Goal: Information Seeking & Learning: Learn about a topic

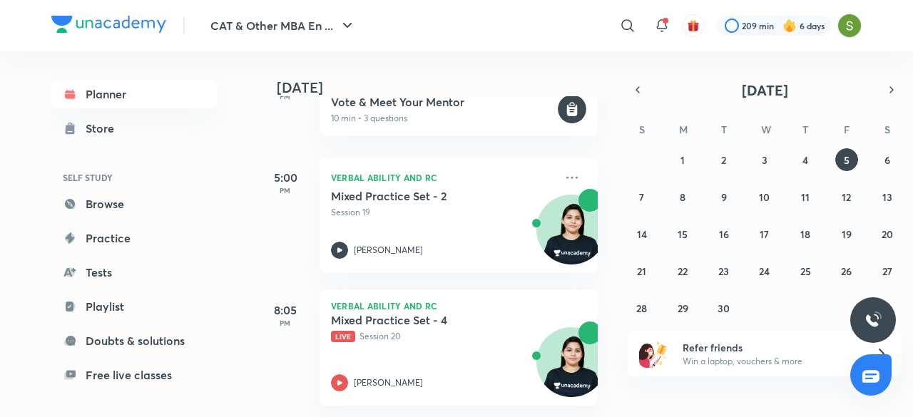
scroll to position [523, 0]
click at [334, 374] on icon at bounding box center [339, 382] width 17 height 17
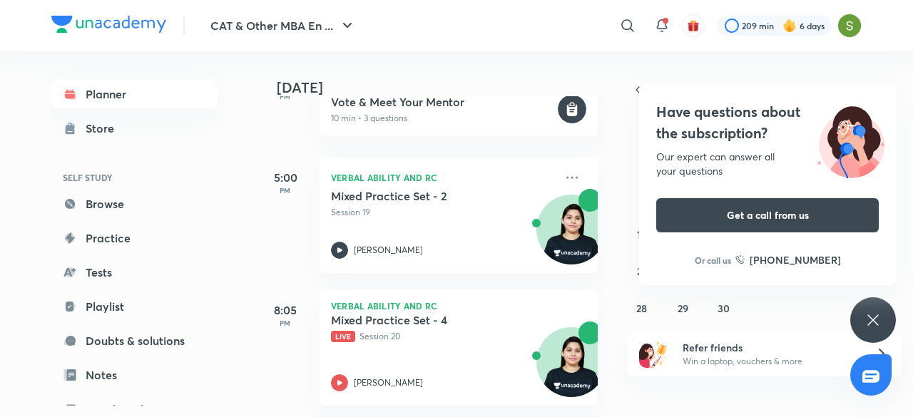
click at [866, 314] on icon at bounding box center [872, 320] width 17 height 17
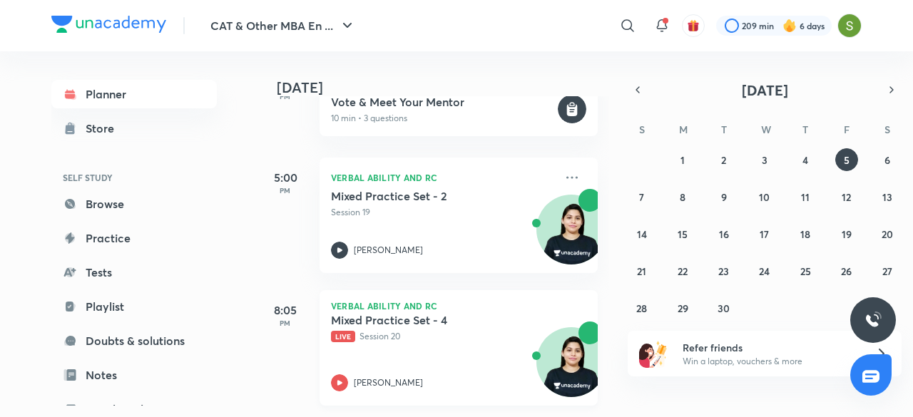
click at [342, 374] on icon at bounding box center [339, 382] width 17 height 17
click at [396, 343] on div "Mixed Practice Set - 4 Live Session 20 [PERSON_NAME]" at bounding box center [443, 352] width 224 height 78
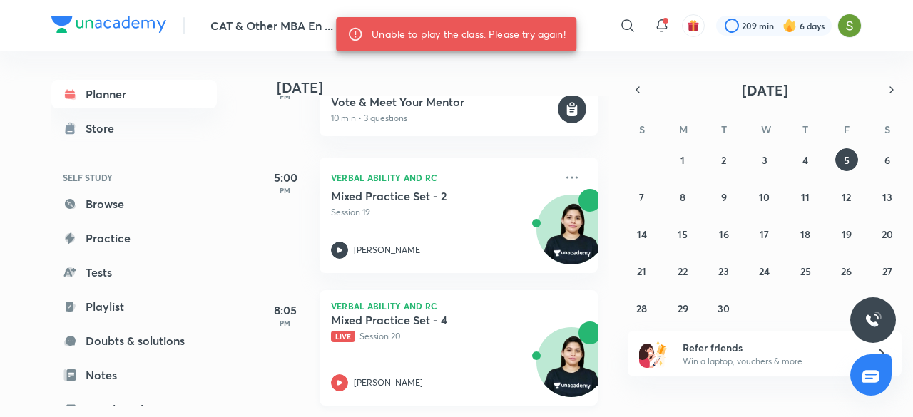
click at [496, 349] on div "Mixed Practice Set - 4 Live Session 20 [PERSON_NAME]" at bounding box center [443, 352] width 224 height 78
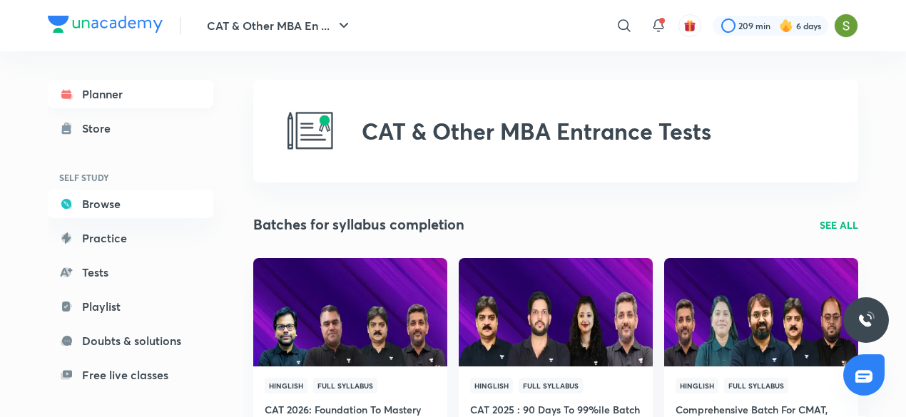
click at [122, 103] on link "Planner" at bounding box center [130, 94] width 165 height 29
click at [83, 99] on link "Planner" at bounding box center [130, 94] width 165 height 29
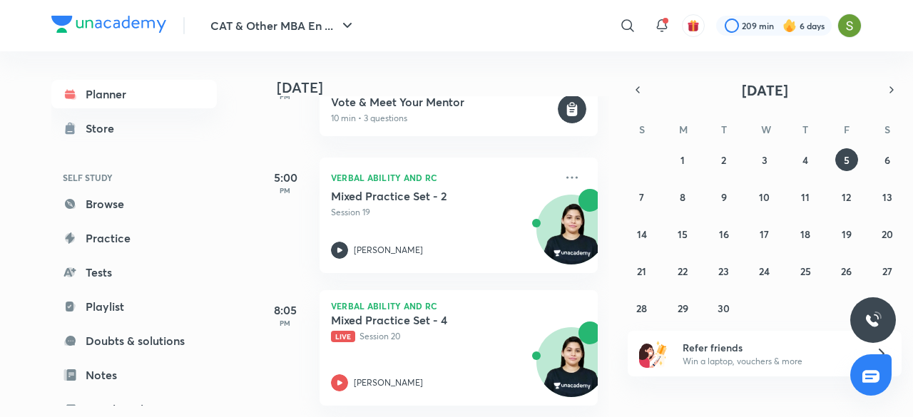
scroll to position [523, 0]
click at [412, 337] on div "Mixed Practice Set - 4 Live Session 20 [PERSON_NAME]" at bounding box center [443, 352] width 224 height 78
click at [344, 374] on icon at bounding box center [339, 382] width 17 height 17
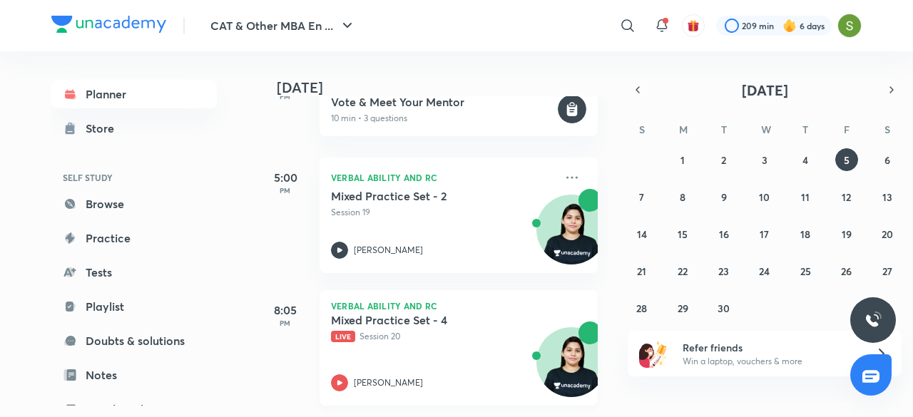
click at [344, 374] on icon at bounding box center [339, 382] width 17 height 17
click at [379, 330] on p "Live Session 20" at bounding box center [443, 336] width 224 height 13
click at [349, 374] on div "[PERSON_NAME]" at bounding box center [443, 382] width 224 height 17
